Goal: Task Accomplishment & Management: Complete application form

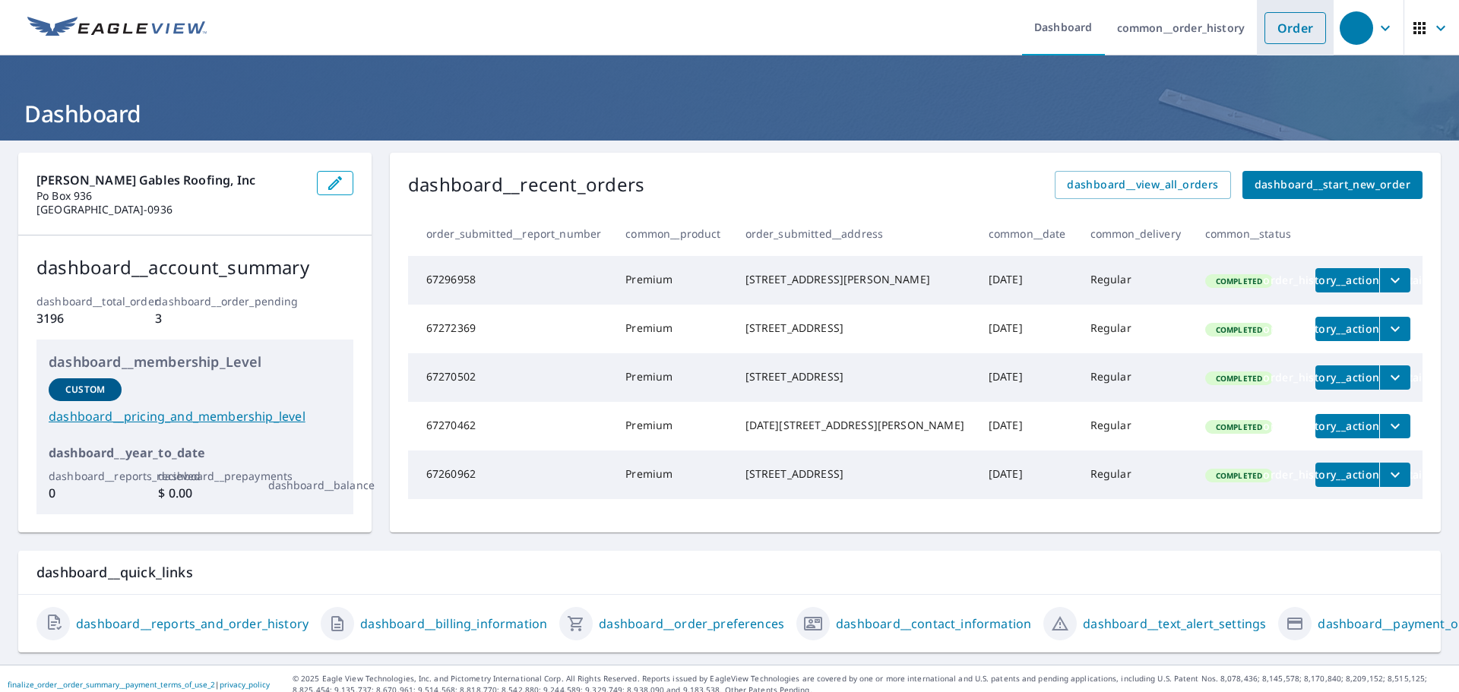
click at [1297, 28] on link "Order" at bounding box center [1296, 28] width 62 height 32
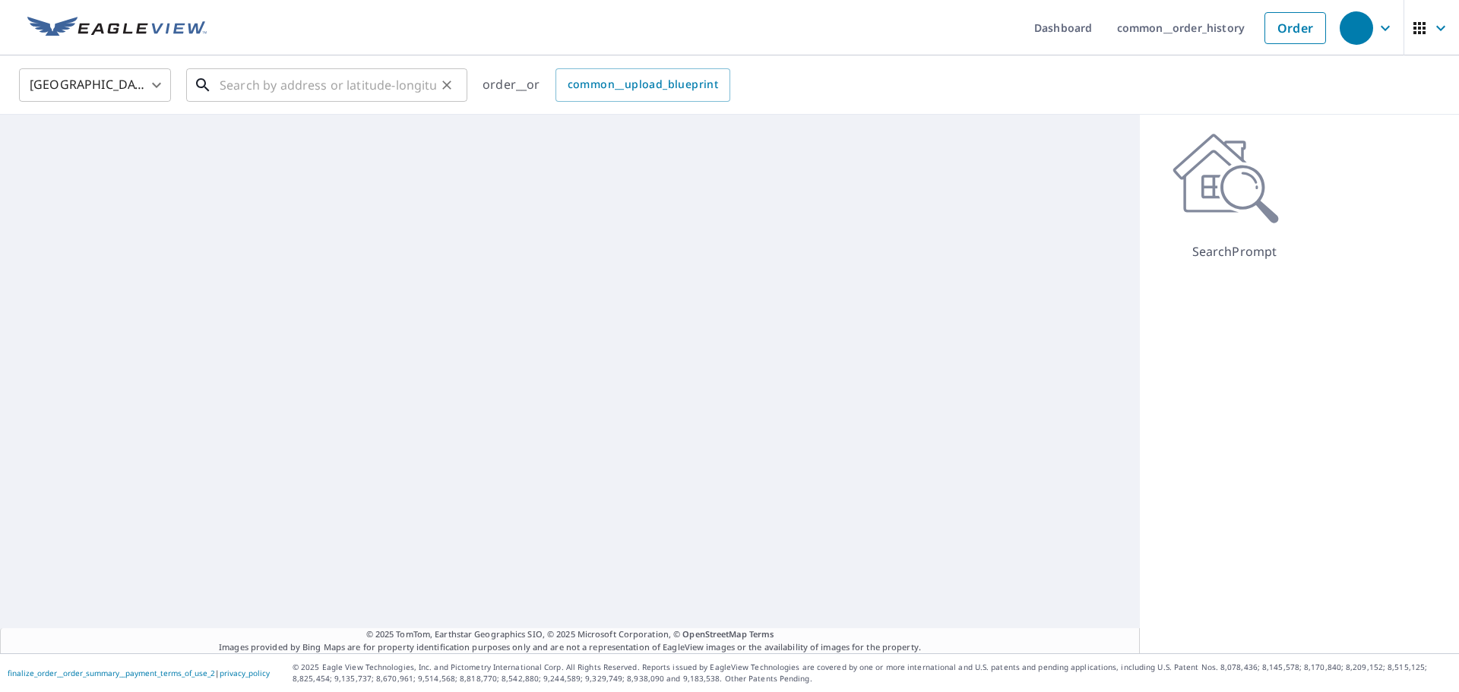
click at [359, 78] on input "text" at bounding box center [328, 85] width 217 height 43
paste input "[STREET_ADDRESS]"
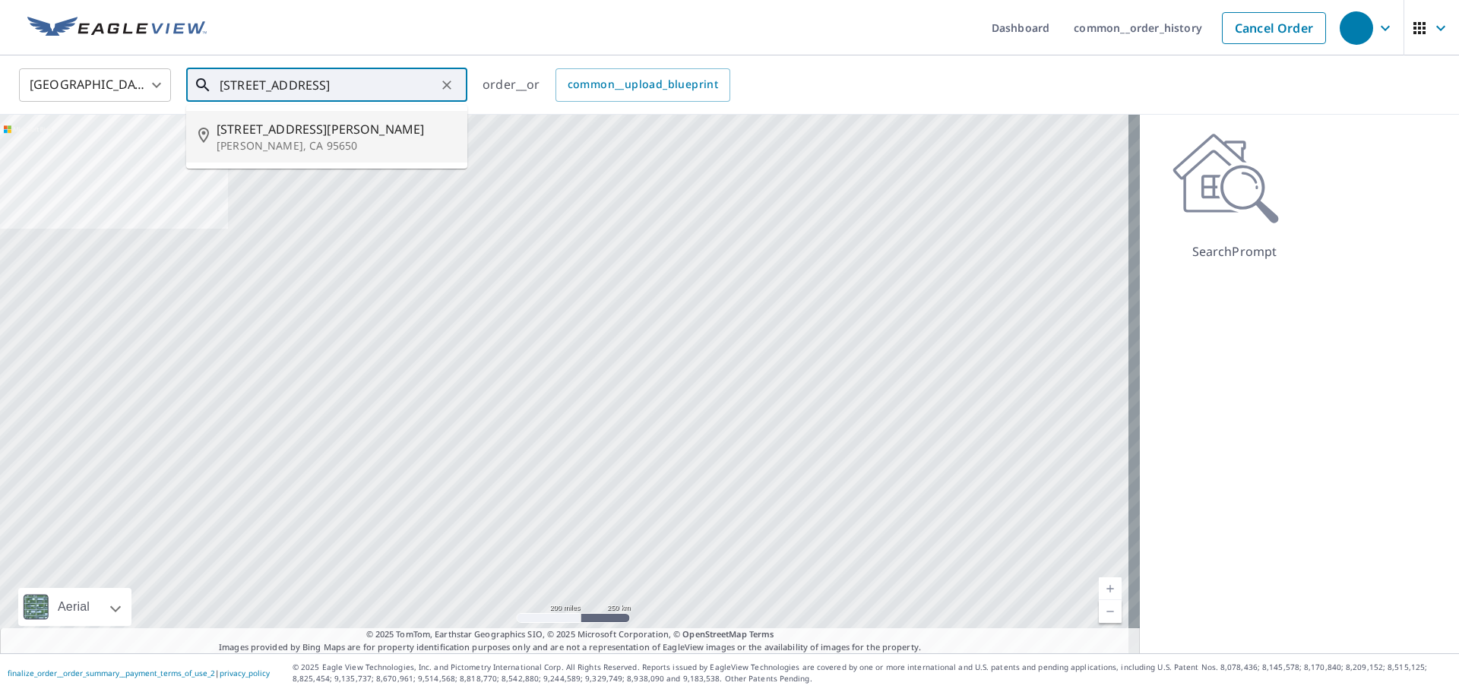
click at [340, 135] on span "[STREET_ADDRESS][PERSON_NAME]" at bounding box center [336, 129] width 239 height 18
type input "[STREET_ADDRESS][PERSON_NAME][PERSON_NAME]"
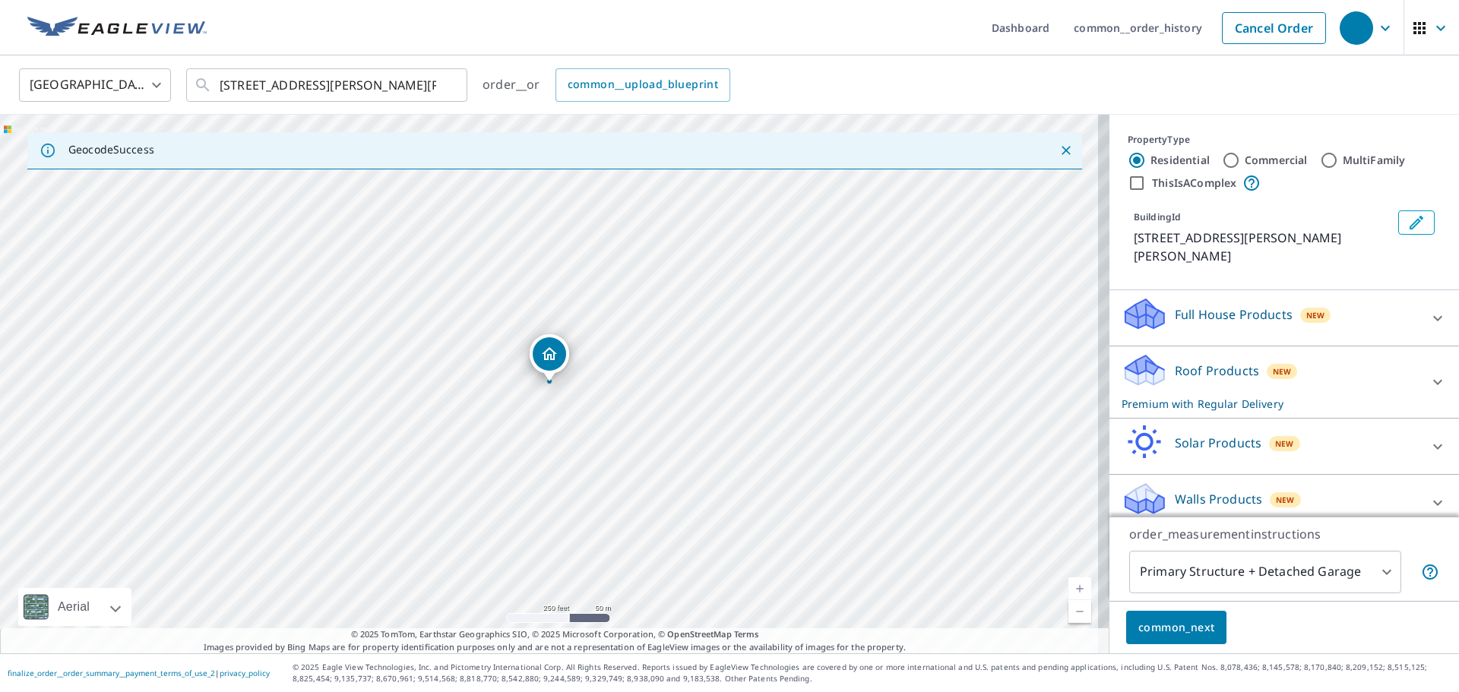
click at [1169, 636] on span "common_next" at bounding box center [1176, 628] width 76 height 19
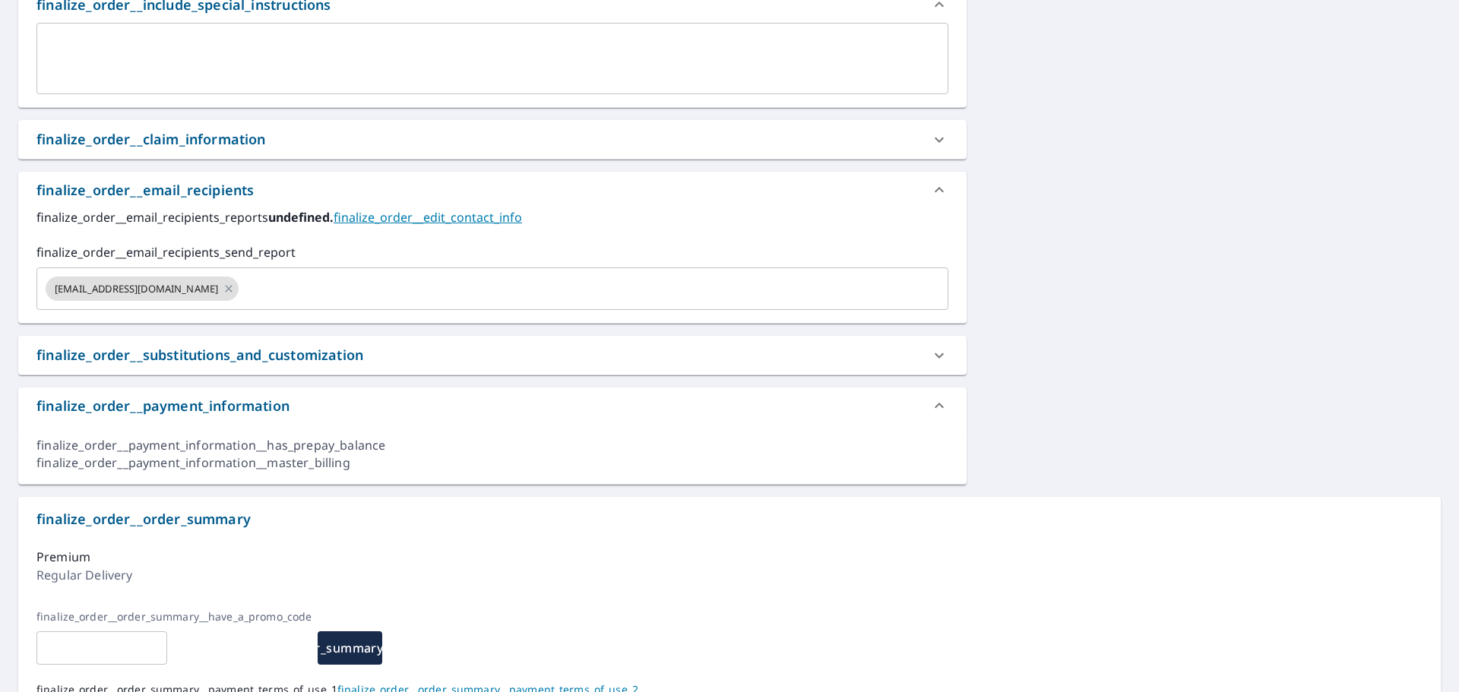
scroll to position [532, 0]
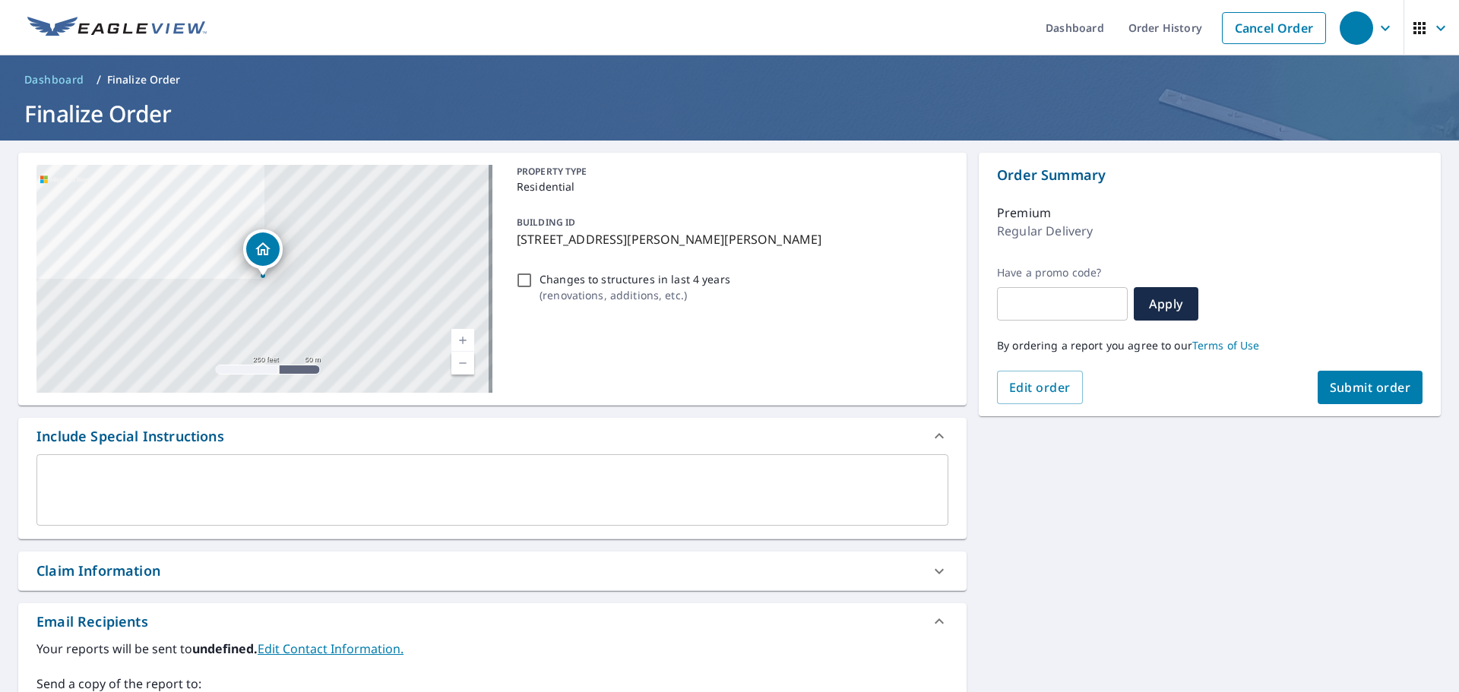
click at [1363, 391] on span "Submit order" at bounding box center [1370, 387] width 81 height 17
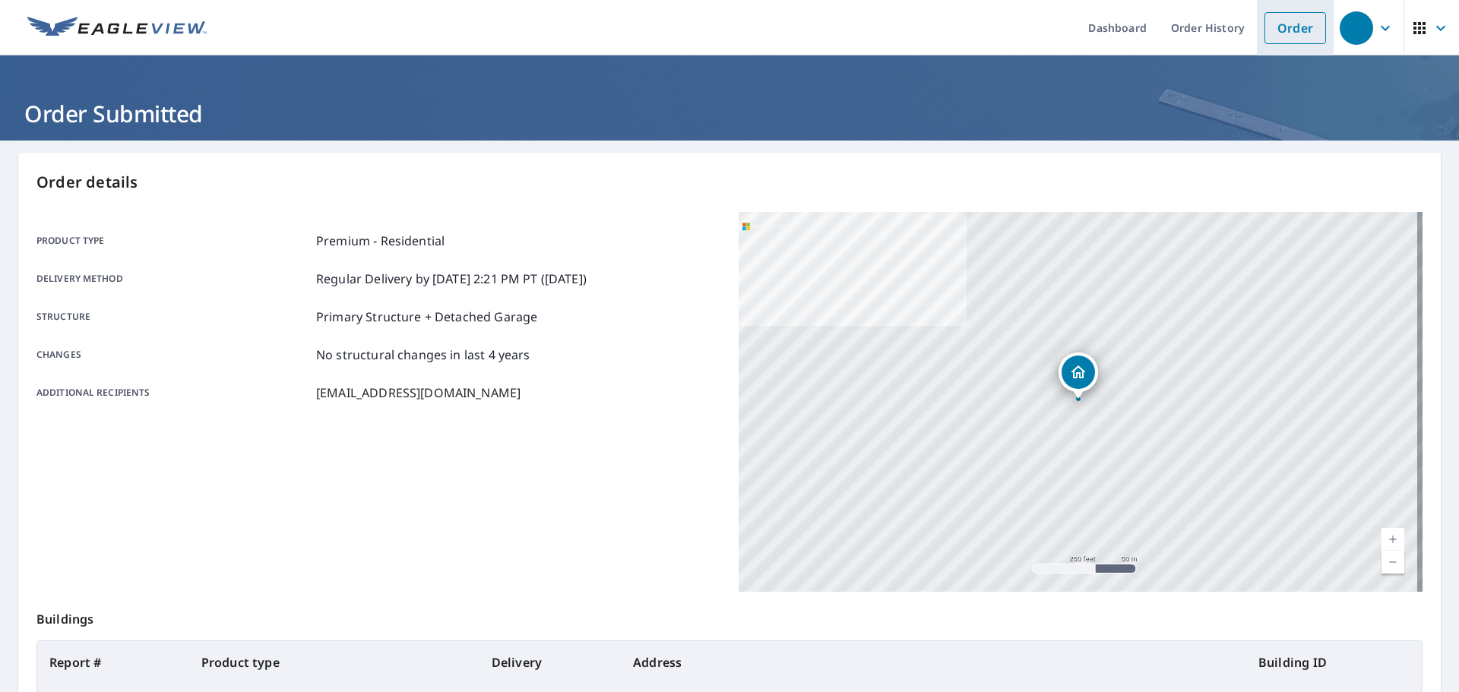
click at [1293, 30] on link "Order" at bounding box center [1296, 28] width 62 height 32
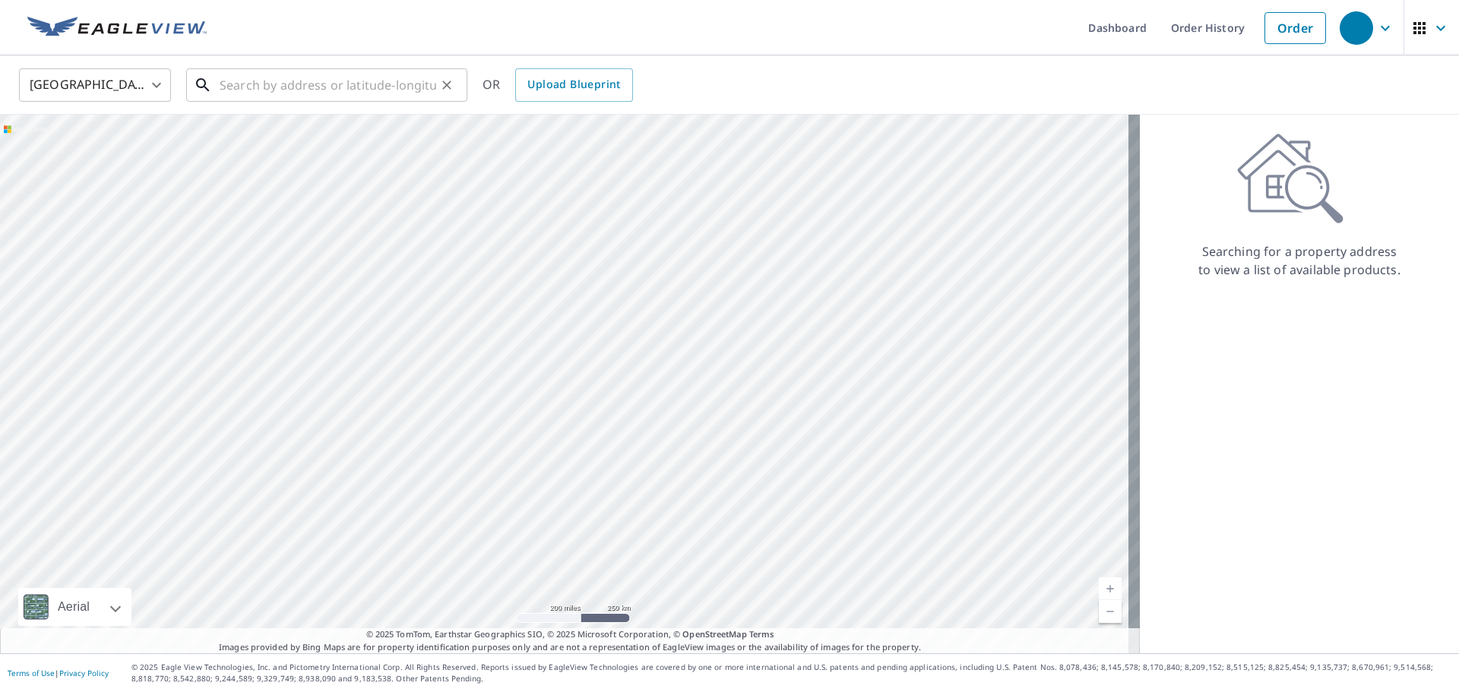
click at [366, 87] on input "text" at bounding box center [328, 85] width 217 height 43
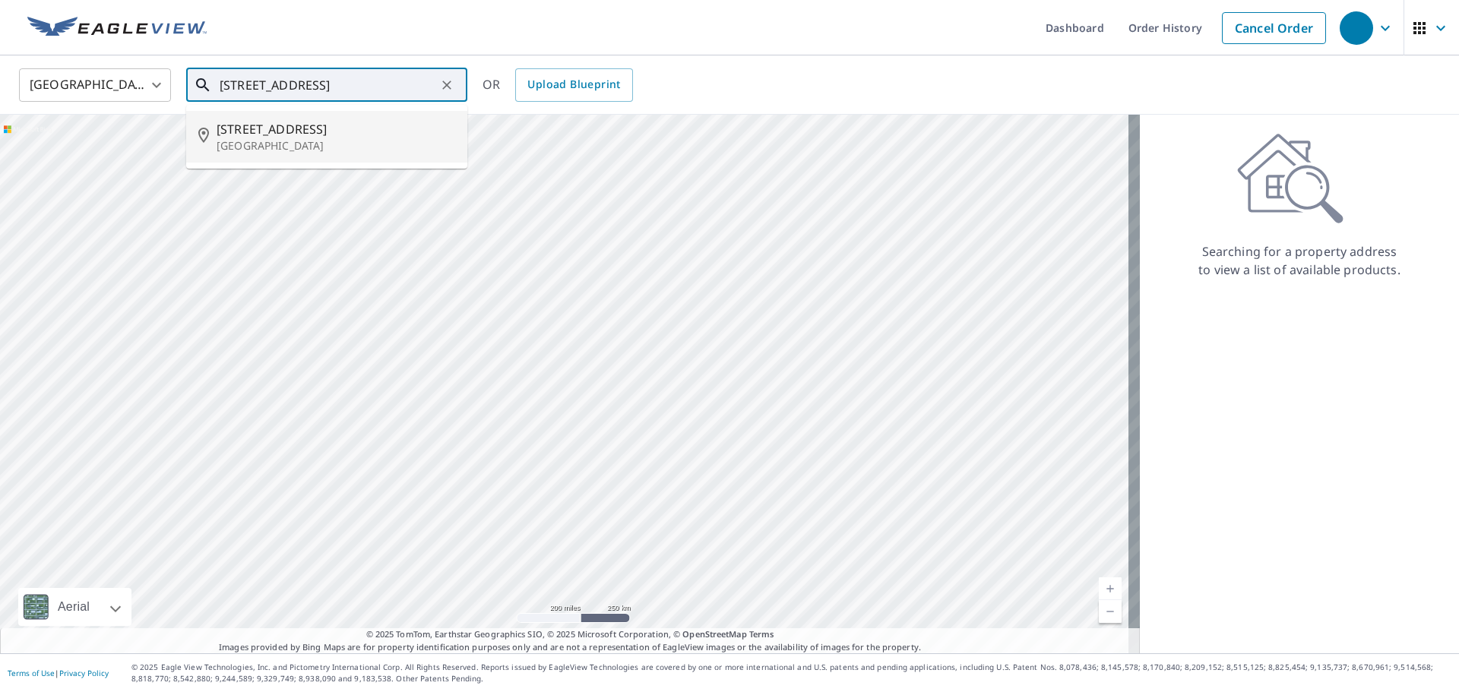
click at [336, 135] on span "[STREET_ADDRESS]" at bounding box center [336, 129] width 239 height 18
type input "[STREET_ADDRESS]"
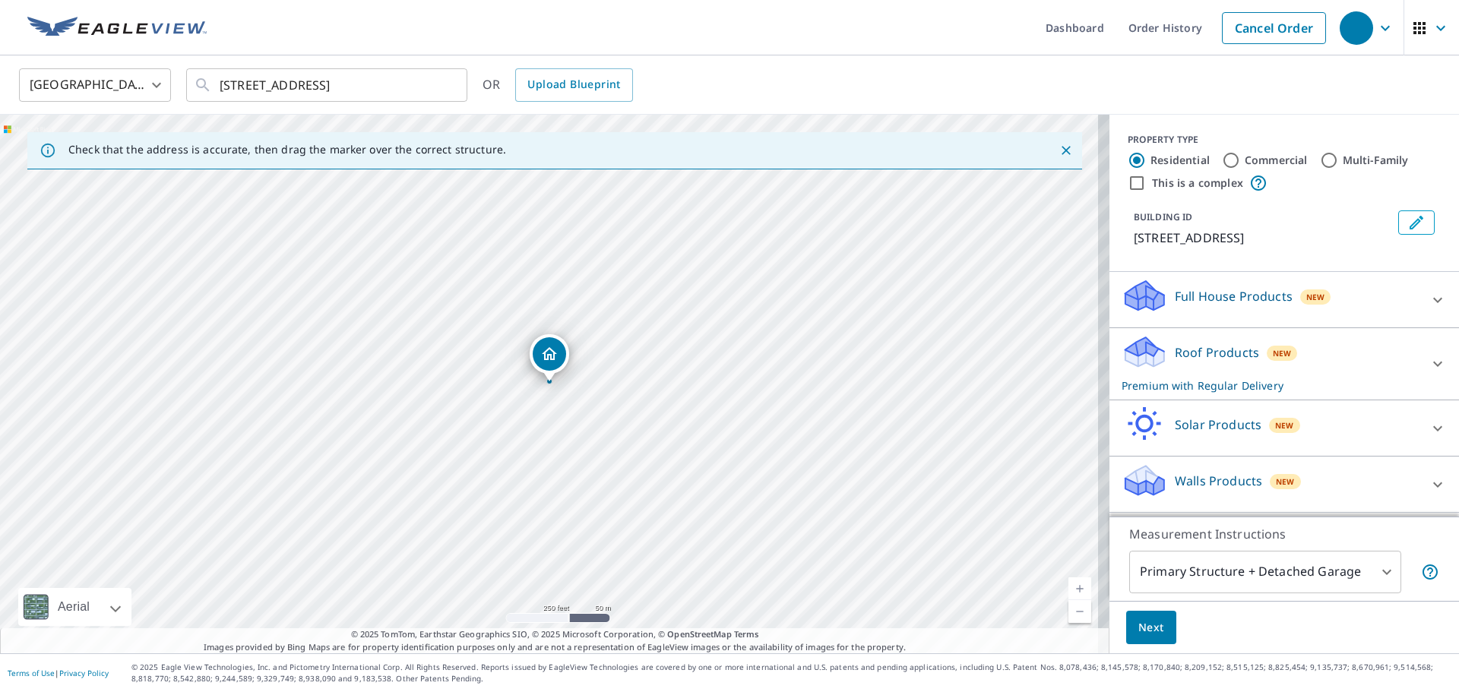
click at [1151, 635] on span "Next" at bounding box center [1151, 628] width 26 height 19
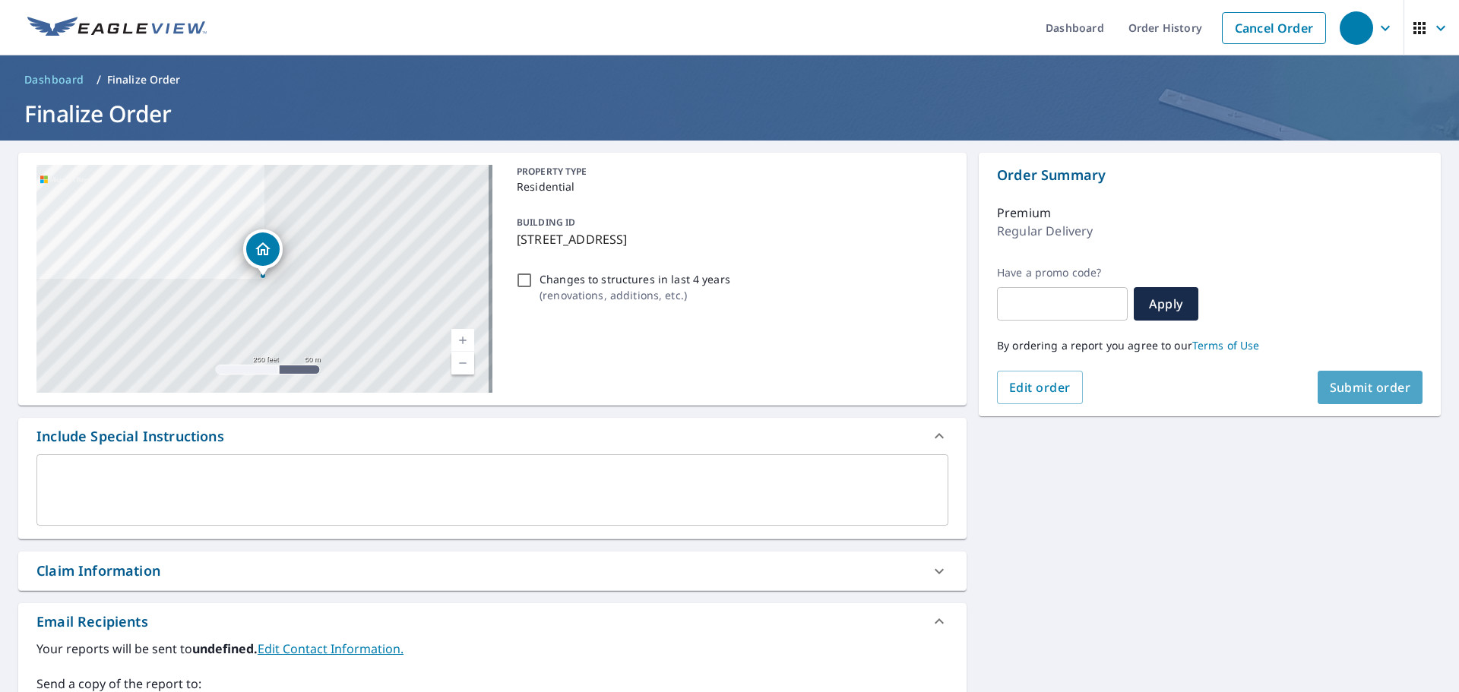
click at [1346, 378] on button "Submit order" at bounding box center [1371, 387] width 106 height 33
